Goal: Task Accomplishment & Management: Complete application form

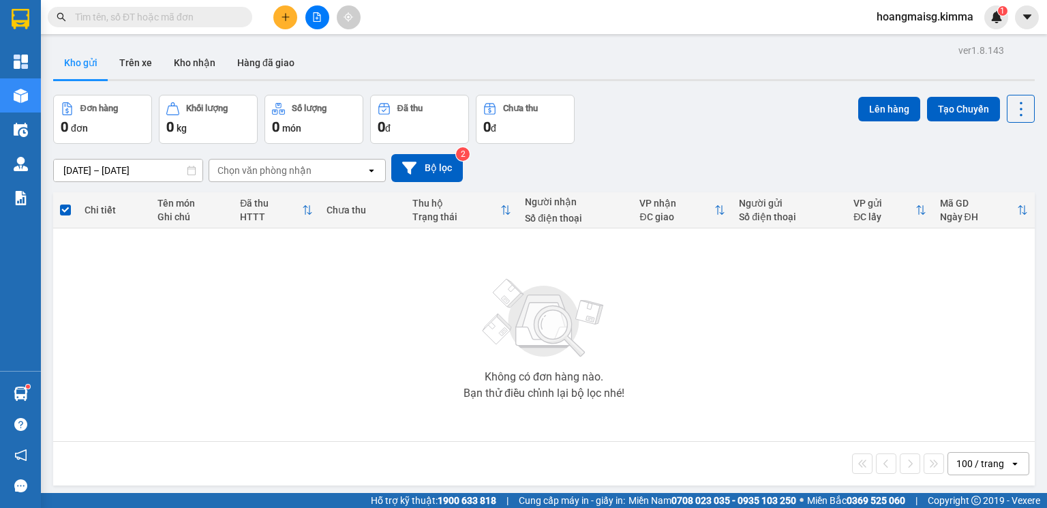
click at [290, 15] on button at bounding box center [285, 17] width 24 height 24
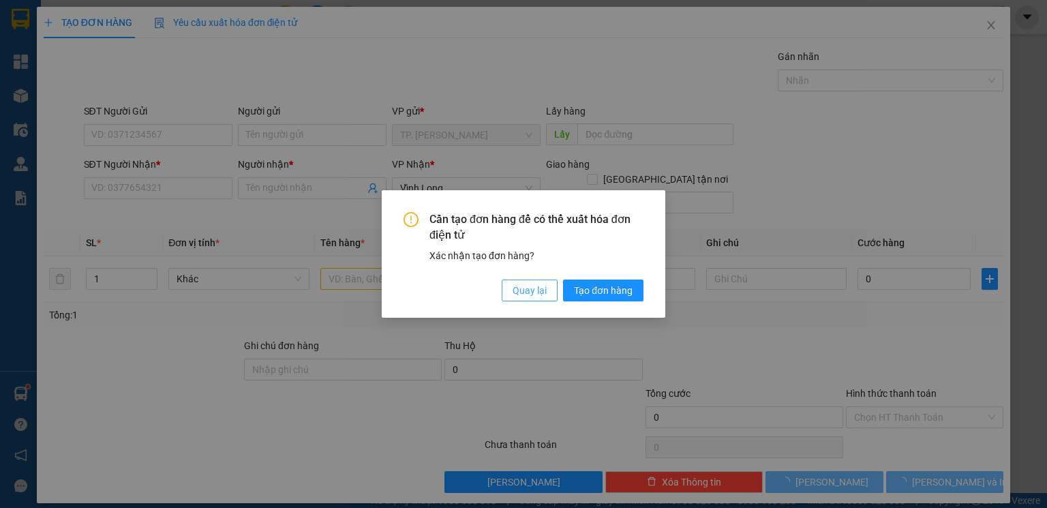
click at [534, 289] on span "Quay lại" at bounding box center [530, 290] width 34 height 15
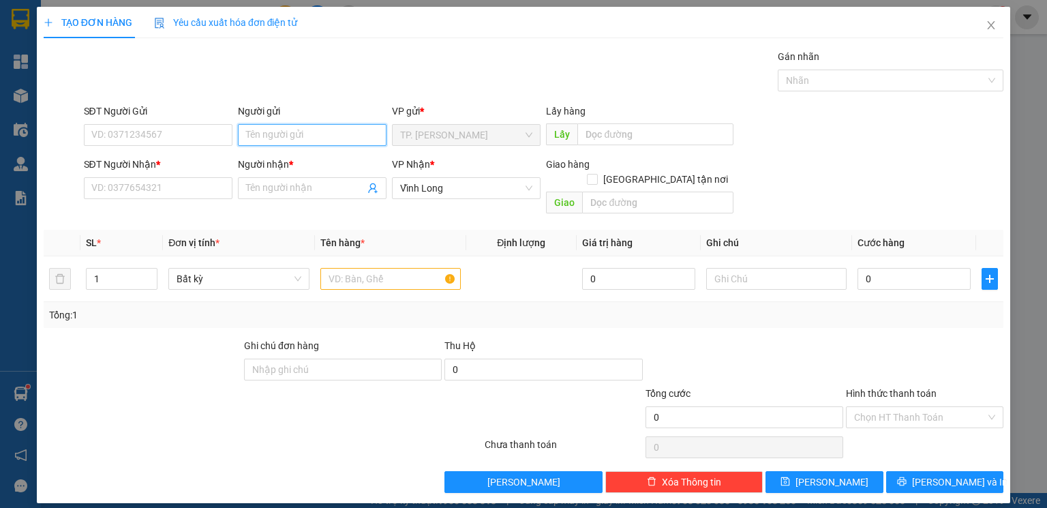
click at [288, 138] on input "Người gửi" at bounding box center [312, 135] width 149 height 22
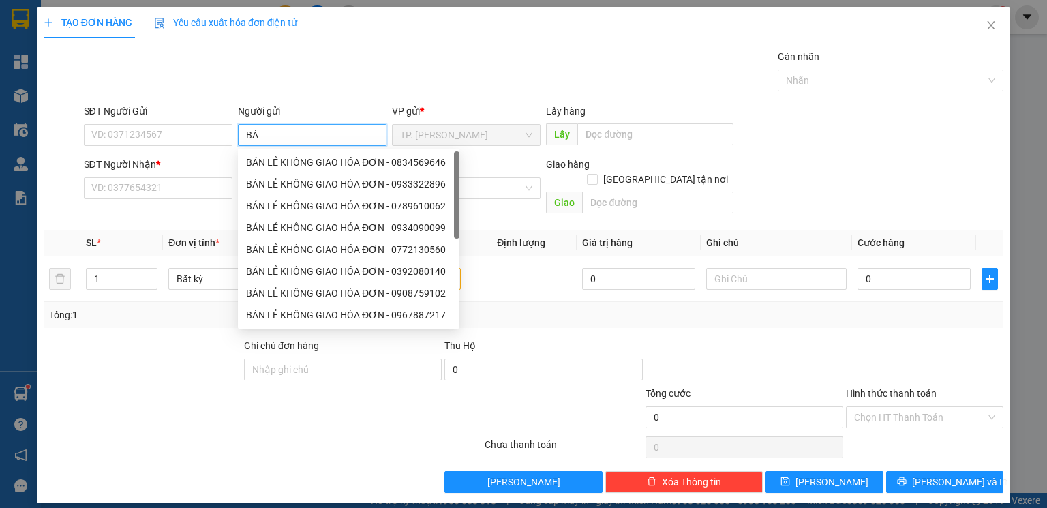
type input "BÁN"
click at [284, 162] on div "BÁN LẺ KHÔNG GIAO HÓA ĐƠN - 0834569646" at bounding box center [346, 162] width 200 height 15
type input "0834569646"
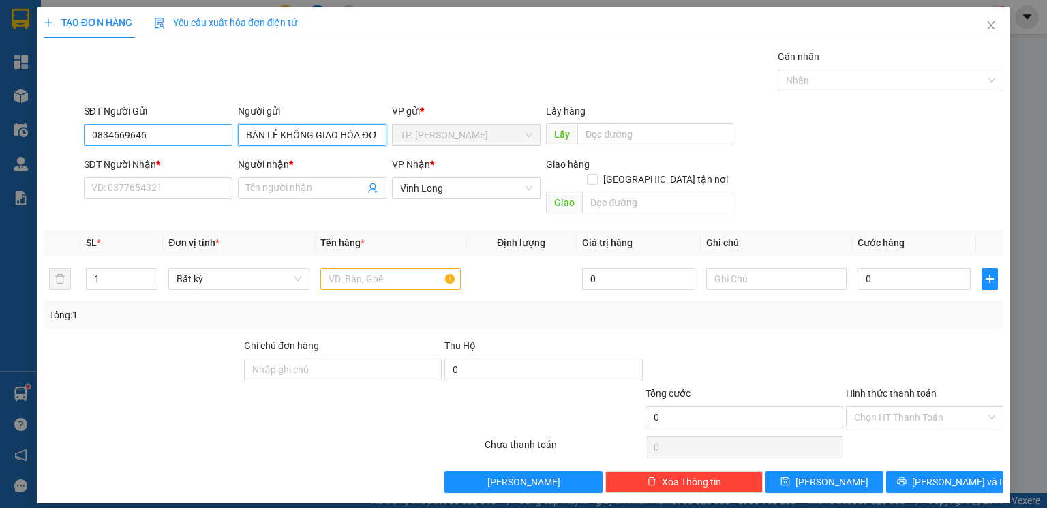
type input "BÁN LẺ KHÔNG GIAO HÓA ĐƠN"
drag, startPoint x: 149, startPoint y: 134, endPoint x: 129, endPoint y: 134, distance: 20.4
click at [129, 134] on input "0834569646" at bounding box center [158, 135] width 149 height 22
type input "0"
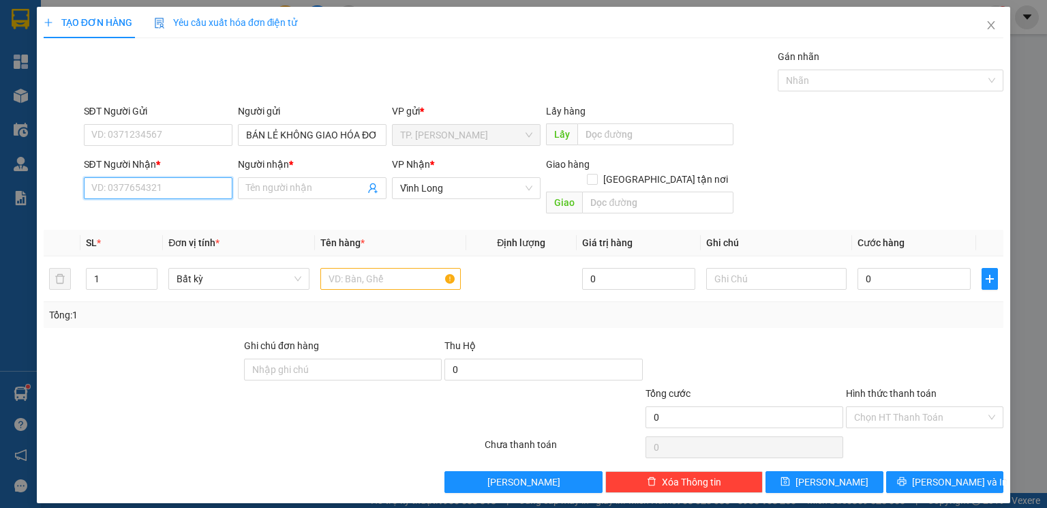
click at [166, 183] on input "SĐT Người Nhận *" at bounding box center [158, 188] width 149 height 22
type input "0938852200"
drag, startPoint x: 187, startPoint y: 210, endPoint x: 184, endPoint y: 217, distance: 8.0
click at [186, 213] on div "0938852200 - TÙNG" at bounding box center [158, 215] width 132 height 15
type input "TÙNG"
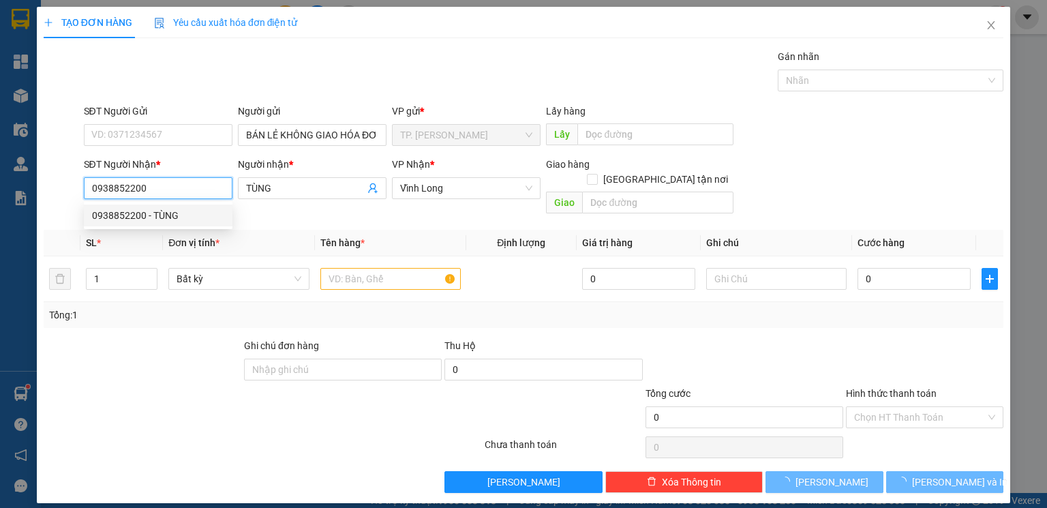
type input "0938852200"
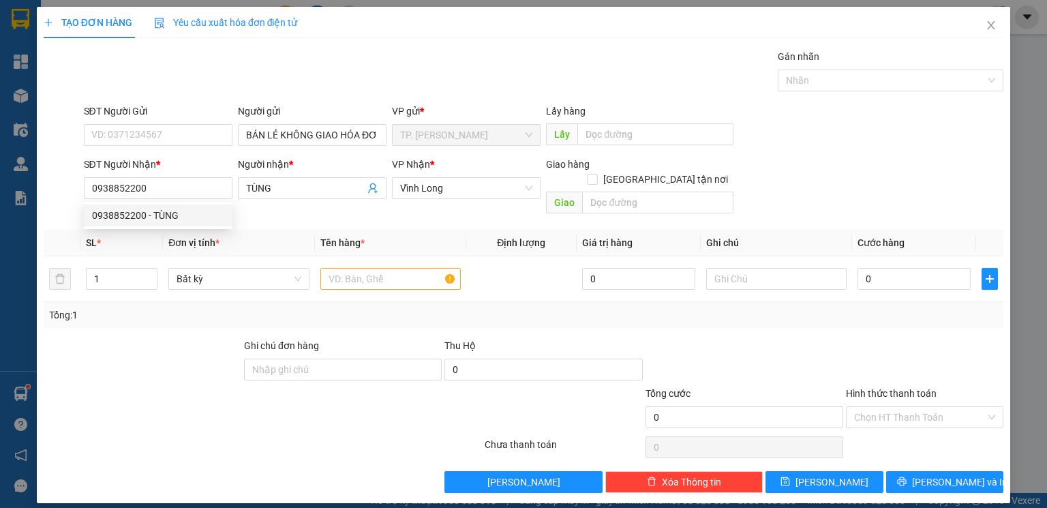
click at [183, 302] on div "Tổng: 1" at bounding box center [524, 315] width 960 height 26
click at [371, 268] on input "text" at bounding box center [390, 279] width 140 height 22
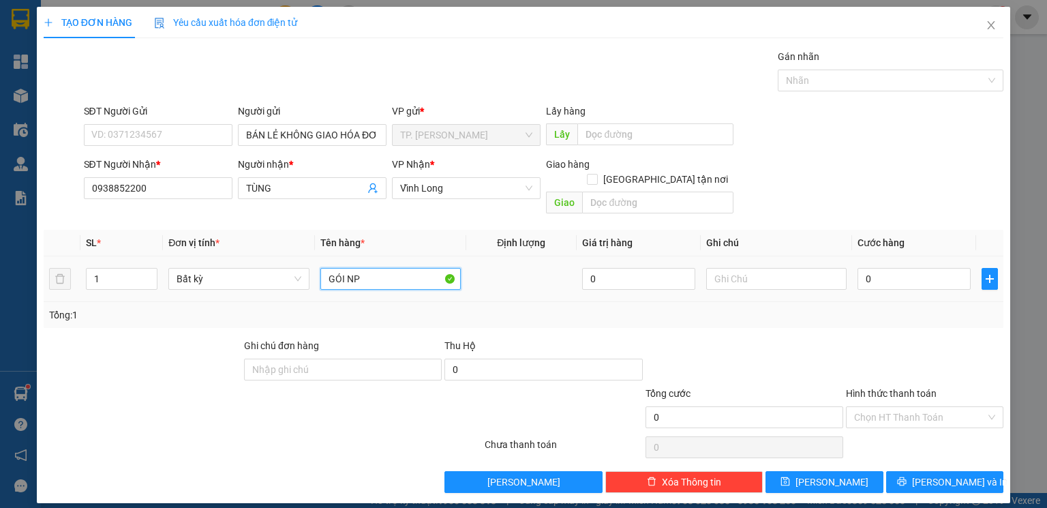
type input "GÓI NP"
type input "QUYEN ( THỦY )"
type input "4"
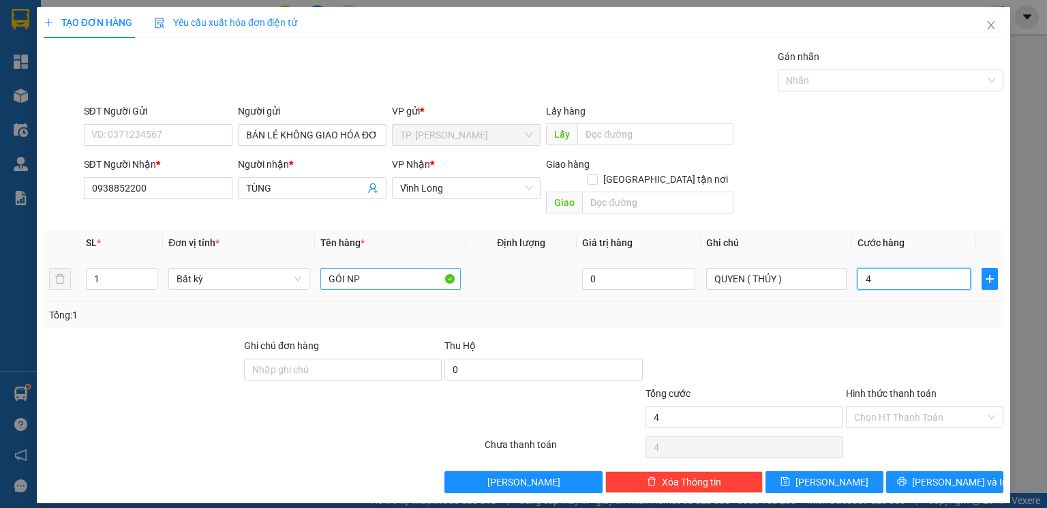
type input "40"
type input "40.000"
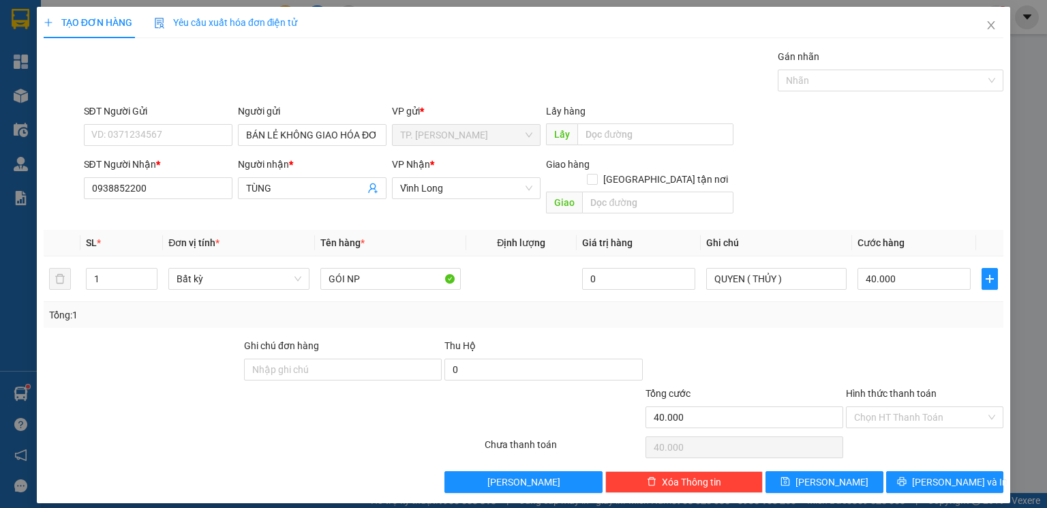
click at [923, 352] on div at bounding box center [924, 362] width 160 height 48
drag, startPoint x: 910, startPoint y: 399, endPoint x: 902, endPoint y: 421, distance: 23.9
click at [910, 407] on input "Hình thức thanh toán" at bounding box center [920, 417] width 132 height 20
click at [898, 431] on div "Tại văn phòng" at bounding box center [924, 429] width 141 height 15
type input "0"
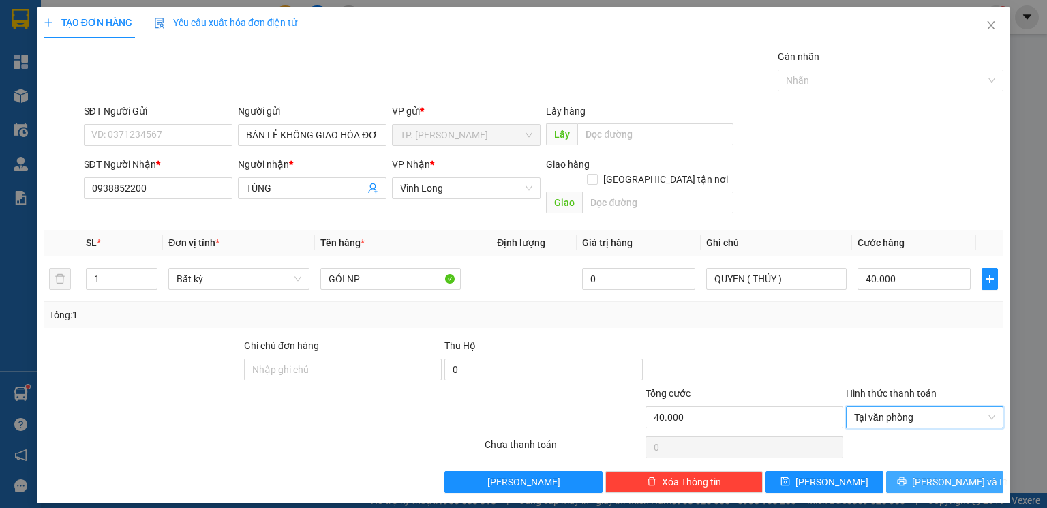
click at [928, 471] on button "[PERSON_NAME] và In" at bounding box center [945, 482] width 118 height 22
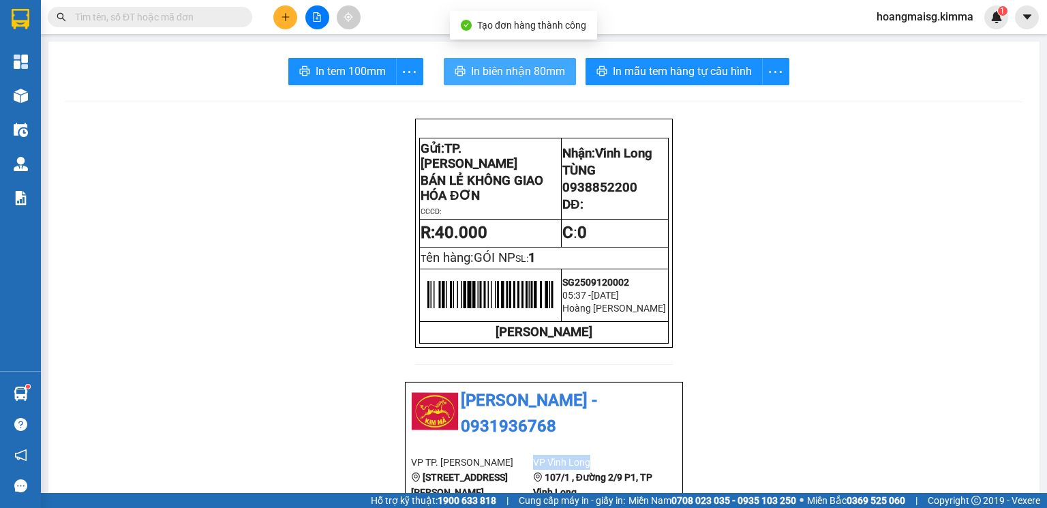
click at [504, 66] on span "In biên nhận 80mm" at bounding box center [518, 71] width 94 height 17
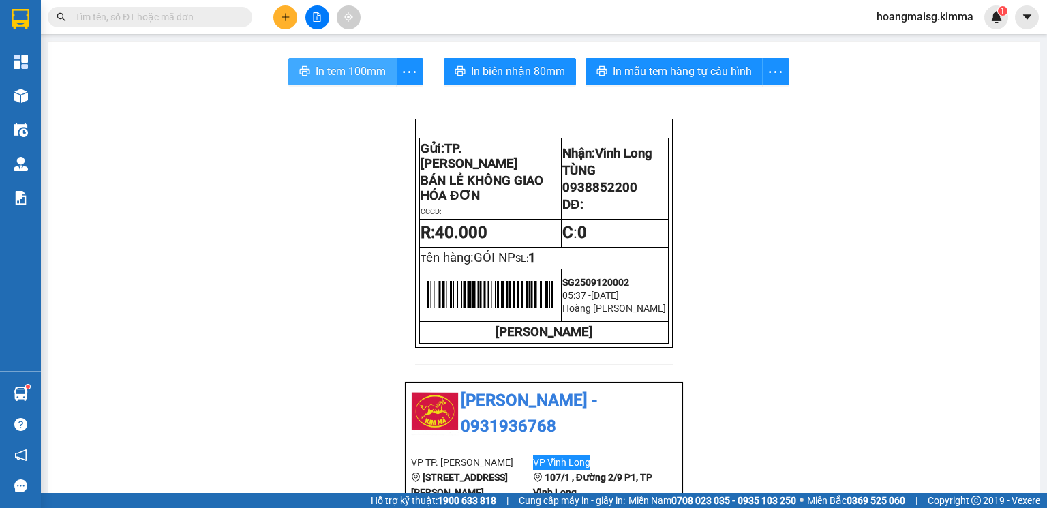
click at [348, 66] on span "In tem 100mm" at bounding box center [351, 71] width 70 height 17
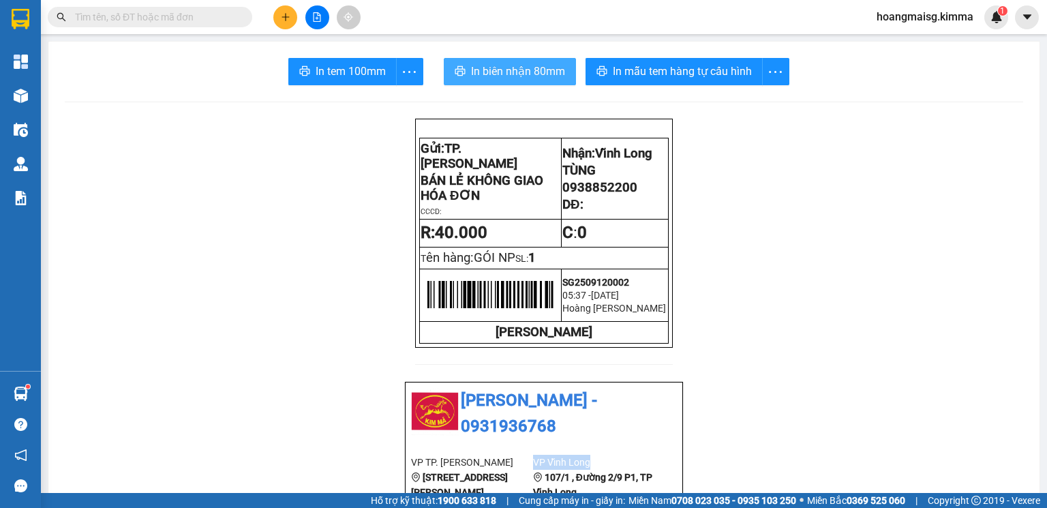
click at [519, 78] on button "In biên nhận 80mm" at bounding box center [510, 71] width 132 height 27
